Goal: Unclear: Browse casually

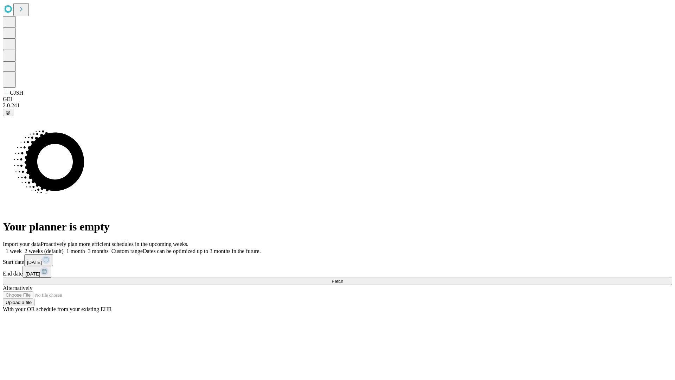
click at [343, 278] on span "Fetch" at bounding box center [338, 280] width 12 height 5
